Goal: Communication & Community: Participate in discussion

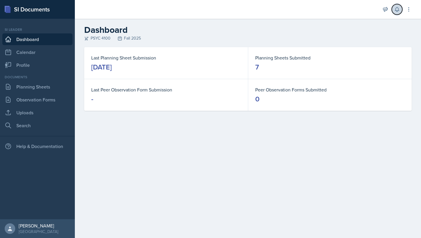
click at [400, 7] on button at bounding box center [397, 9] width 11 height 11
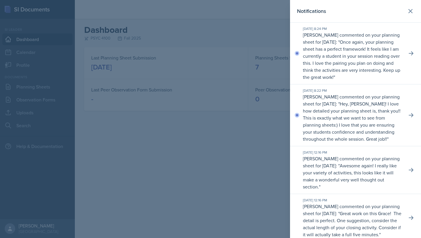
click at [364, 47] on p "Once again, your planning sheet has a perfect framework! It feels like I am cur…" at bounding box center [351, 60] width 97 height 42
click at [408, 55] on icon at bounding box center [411, 53] width 6 height 6
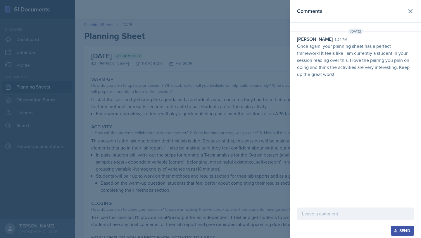
click at [310, 211] on p at bounding box center [355, 213] width 107 height 7
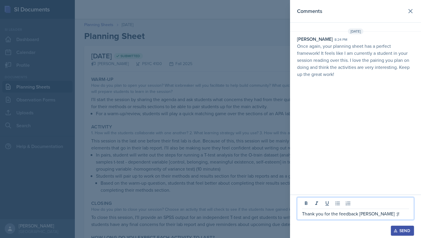
click at [401, 230] on div "Send" at bounding box center [403, 230] width 16 height 5
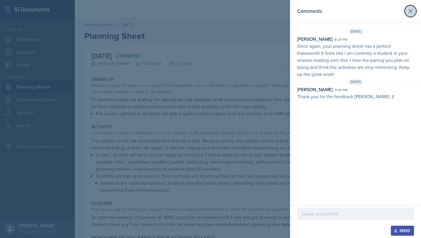
click at [409, 10] on icon at bounding box center [410, 11] width 7 height 7
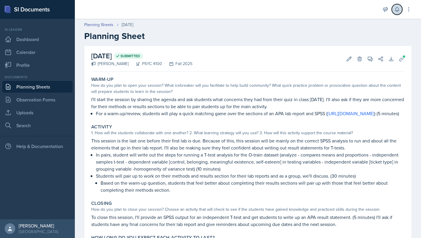
click at [398, 9] on icon at bounding box center [397, 9] width 4 height 4
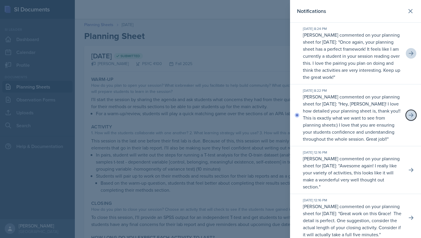
click at [408, 117] on icon at bounding box center [411, 115] width 6 height 6
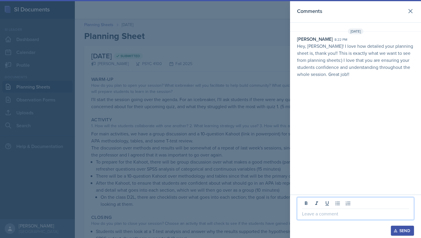
click at [330, 214] on p at bounding box center [355, 213] width 107 height 7
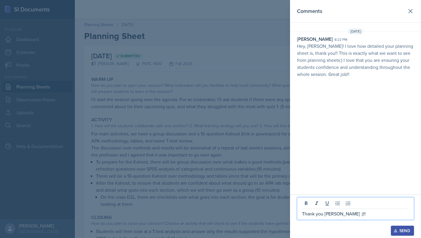
click at [401, 230] on div "Send" at bounding box center [403, 230] width 16 height 5
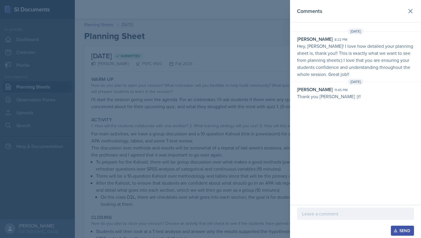
click at [411, 5] on header "Comments" at bounding box center [355, 11] width 131 height 23
click at [412, 8] on icon at bounding box center [410, 11] width 7 height 7
